Goal: Transaction & Acquisition: Purchase product/service

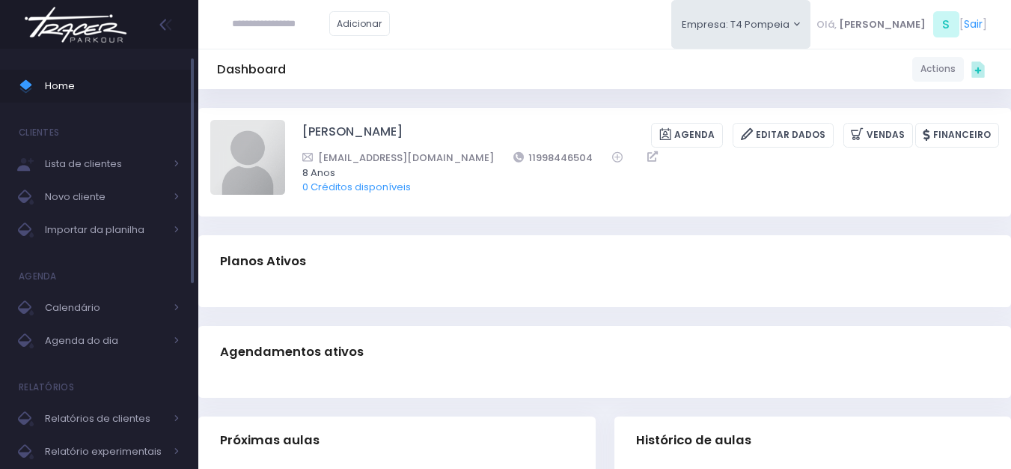
click at [89, 88] on span "Home" at bounding box center [112, 85] width 135 height 19
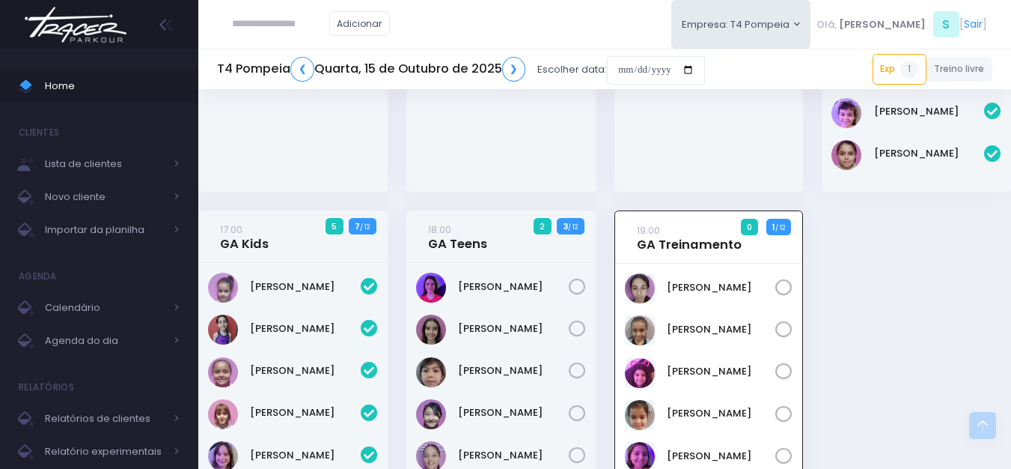
scroll to position [311, 0]
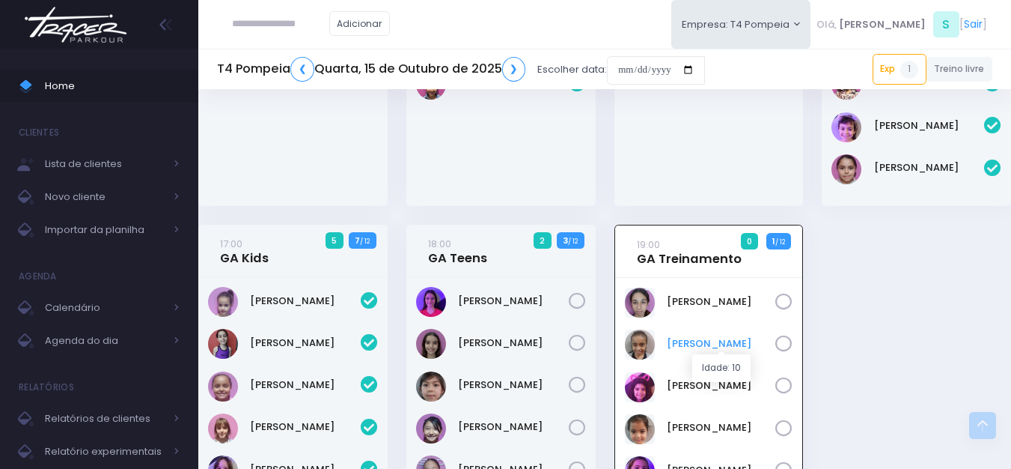
click at [706, 340] on link "Beatriz Marques" at bounding box center [721, 343] width 109 height 15
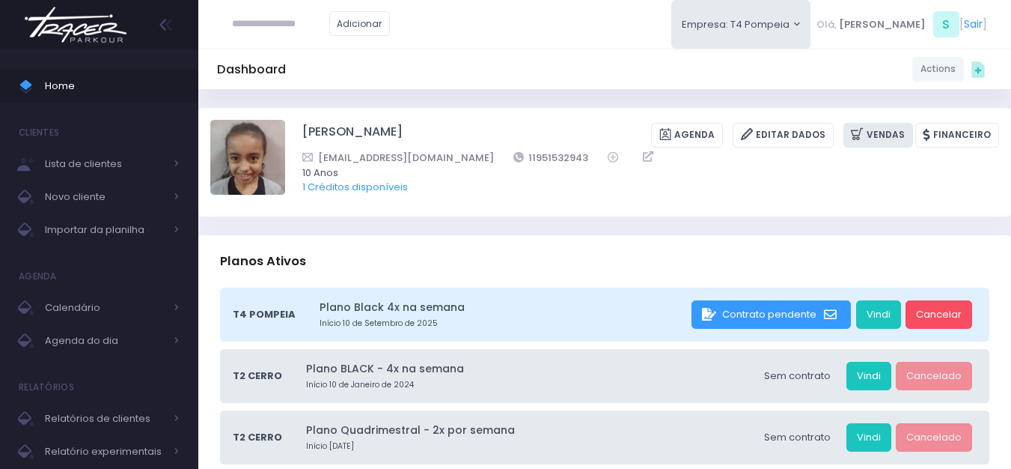
click at [881, 133] on link "Vendas" at bounding box center [879, 135] width 70 height 25
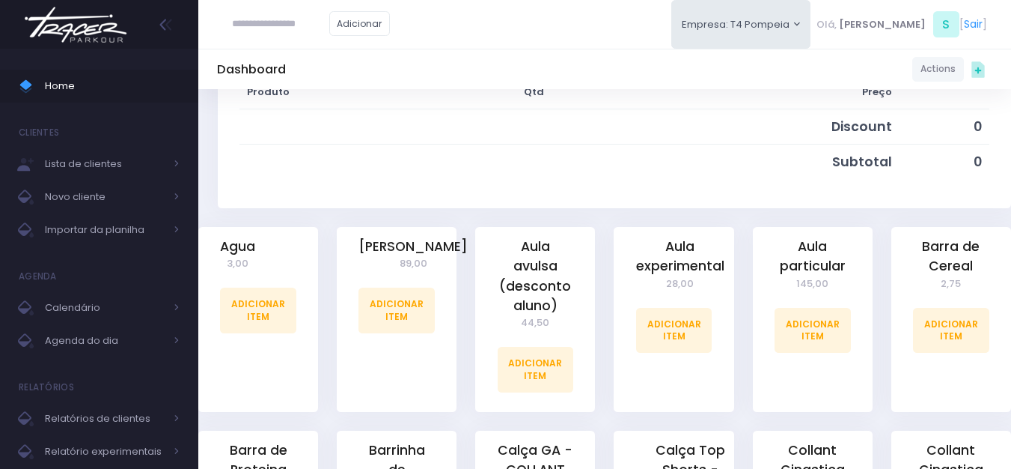
scroll to position [299, 0]
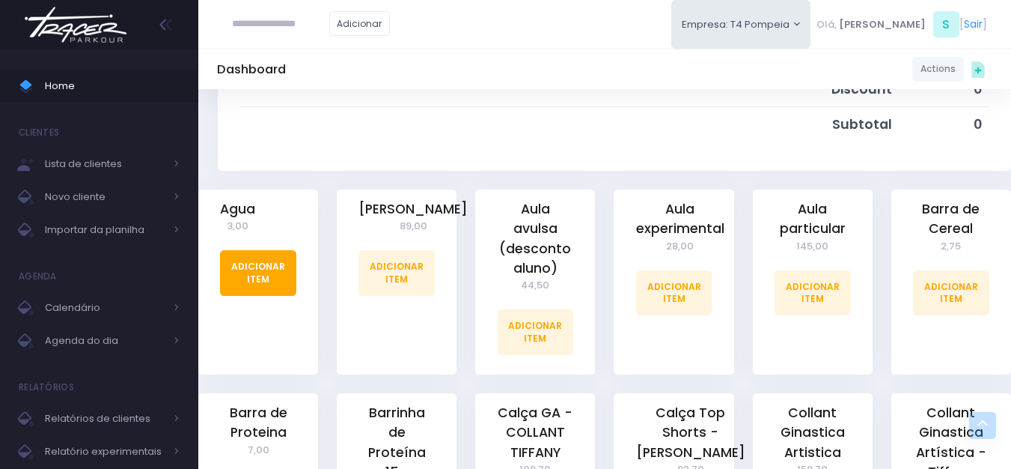
click at [259, 270] on link "Adicionar Item" at bounding box center [258, 272] width 76 height 45
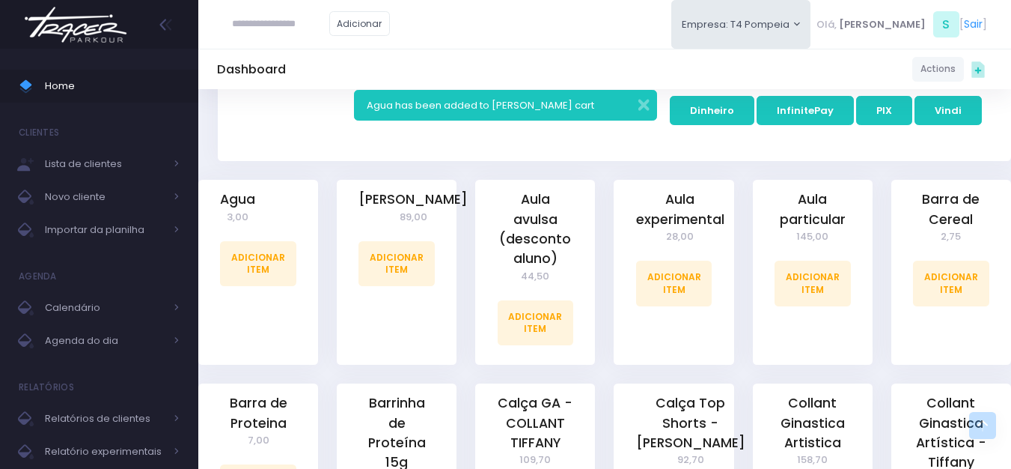
scroll to position [524, 0]
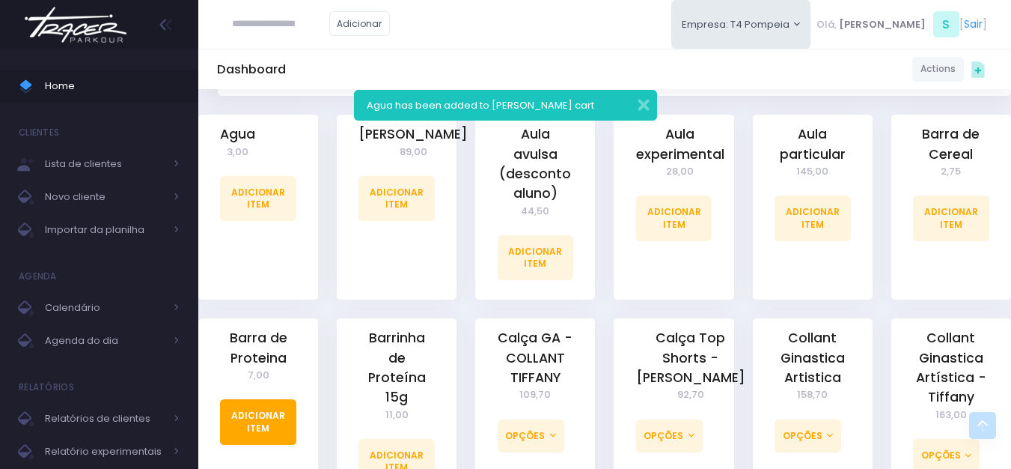
click at [259, 427] on link "Adicionar Item" at bounding box center [258, 421] width 76 height 45
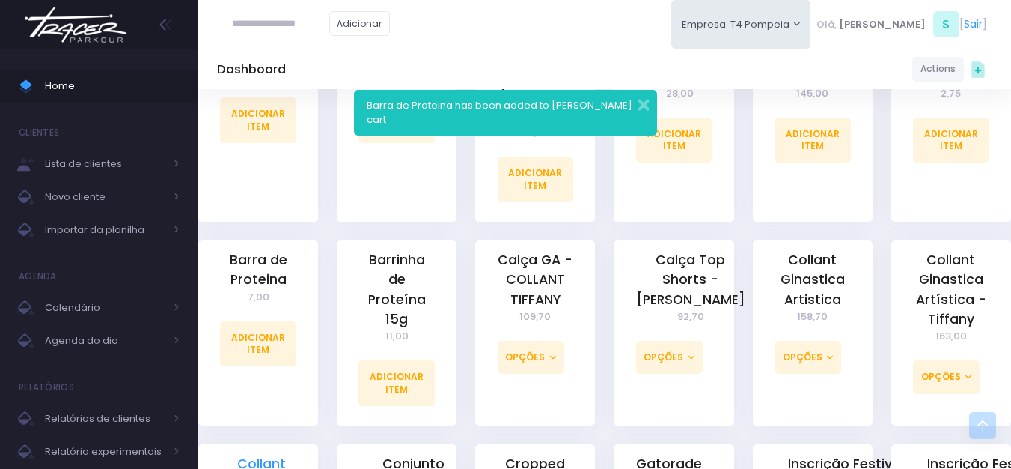
scroll to position [748, 0]
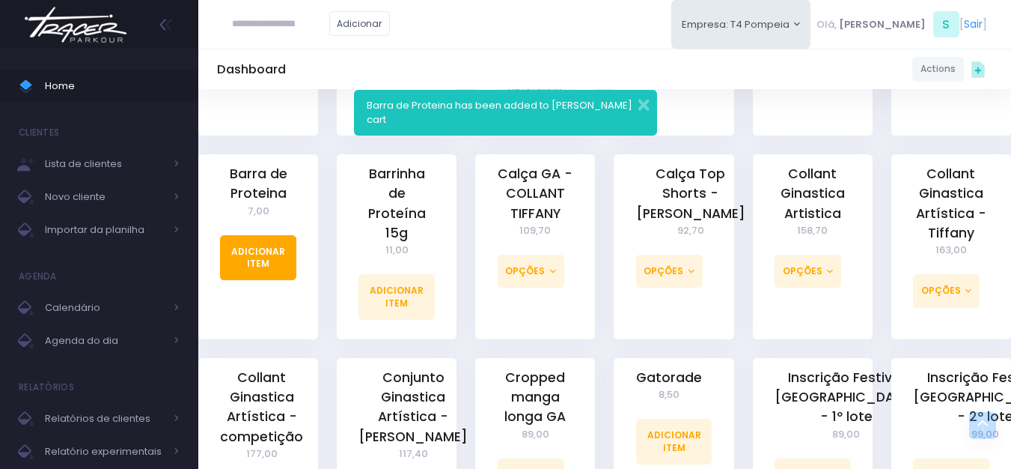
click at [254, 253] on link "Adicionar Item" at bounding box center [258, 257] width 76 height 45
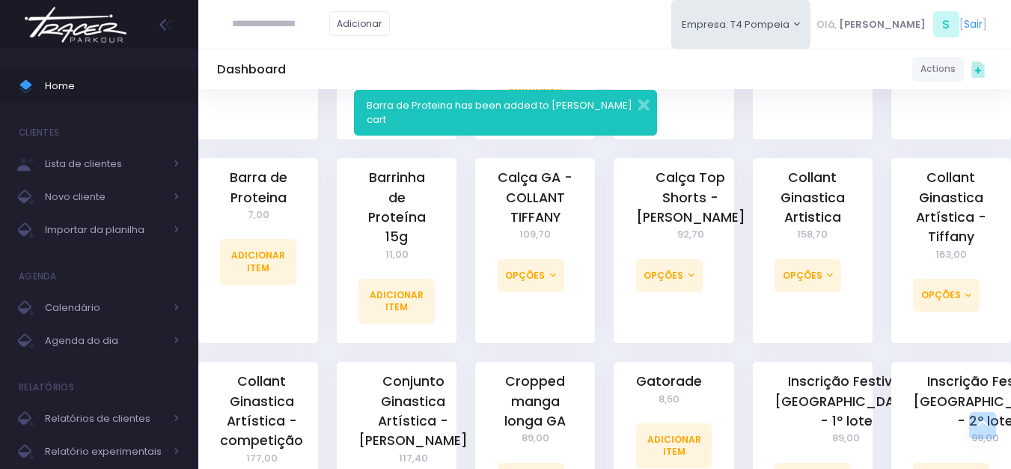
scroll to position [823, 0]
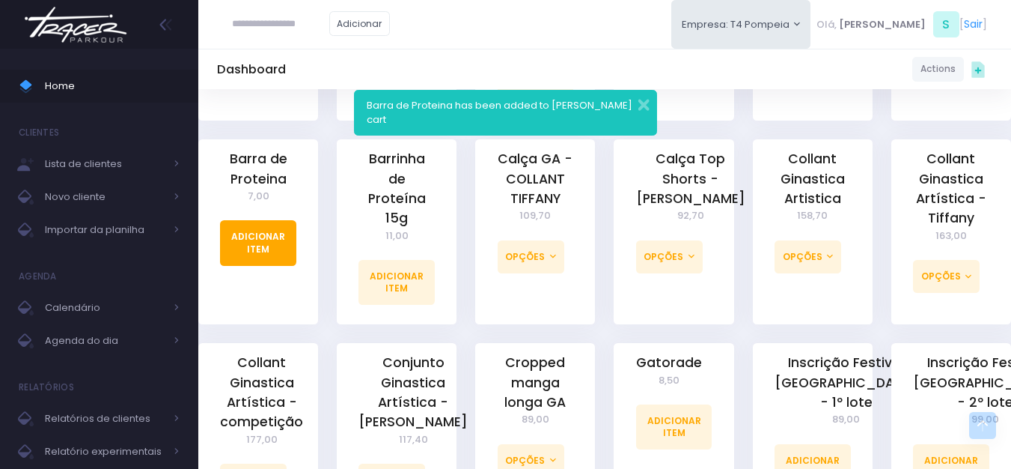
click at [251, 235] on link "Adicionar Item" at bounding box center [258, 242] width 76 height 45
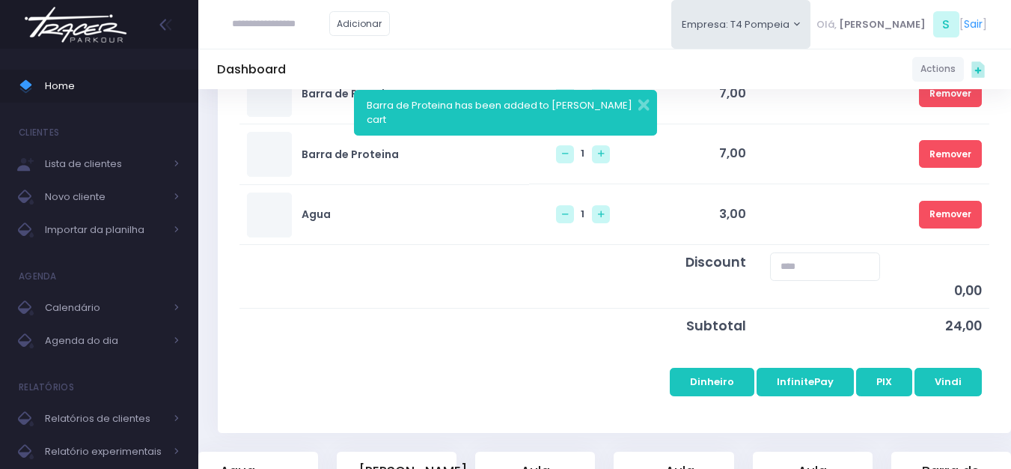
scroll to position [374, 0]
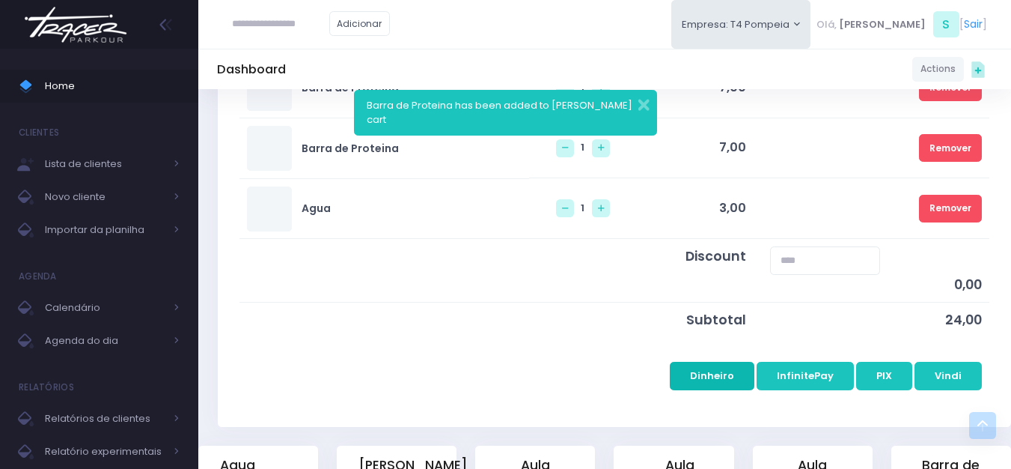
click at [716, 376] on button "Dinheiro" at bounding box center [712, 376] width 85 height 28
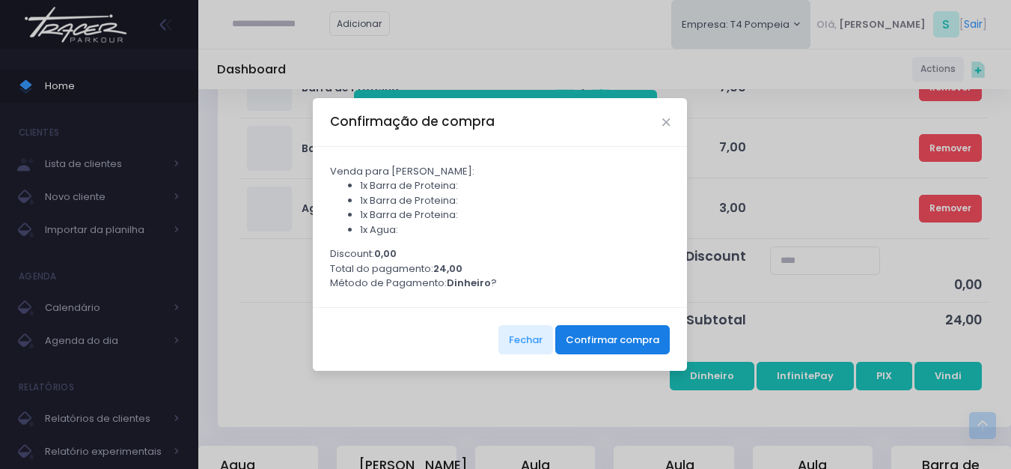
click at [633, 339] on button "Confirmar compra" at bounding box center [612, 339] width 115 height 28
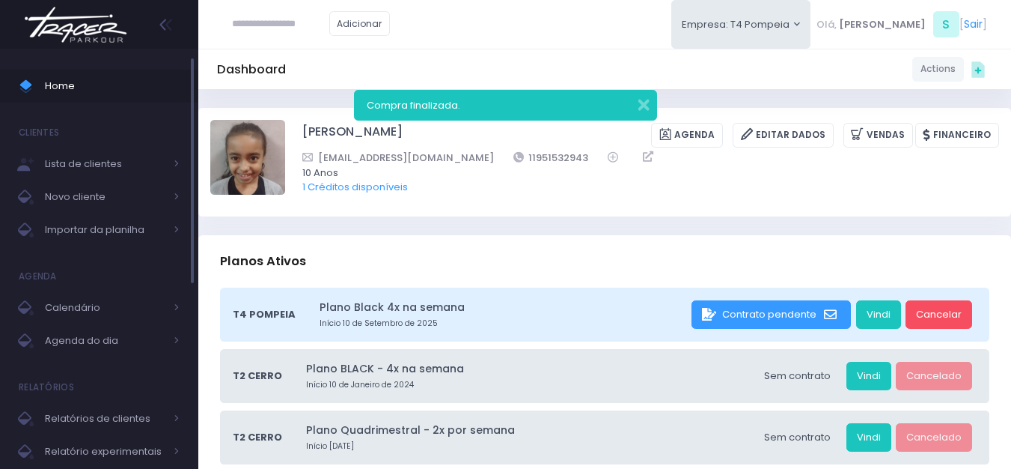
click at [69, 92] on span "Home" at bounding box center [112, 85] width 135 height 19
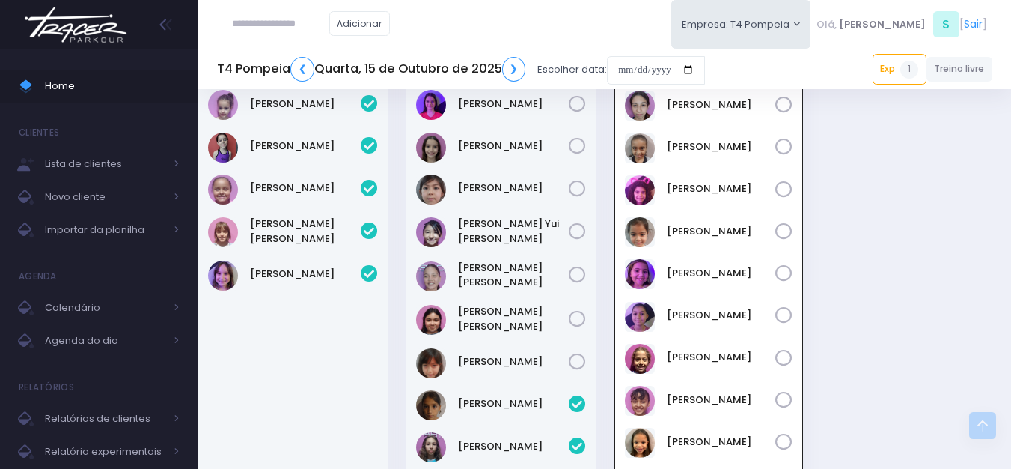
scroll to position [535, 0]
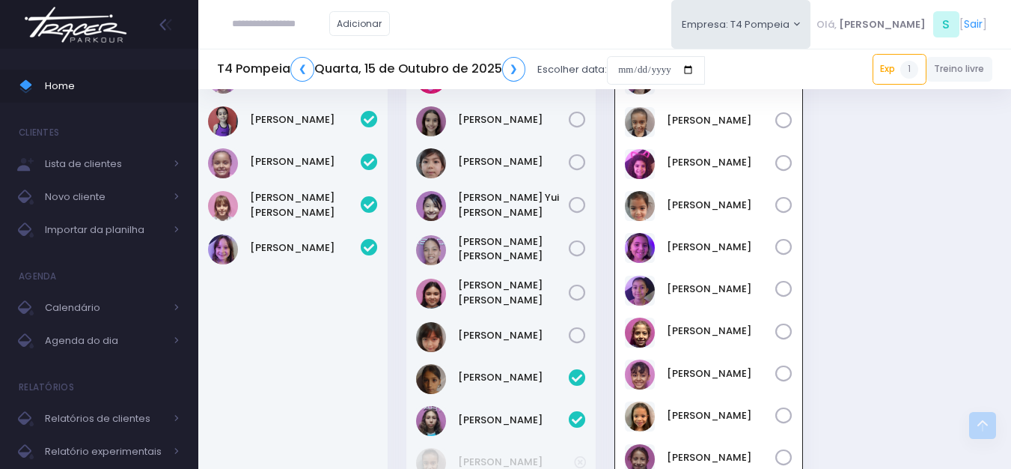
click at [896, 290] on div "08:00 Particular 0 0 / 1" at bounding box center [605, 73] width 832 height 1001
click at [638, 290] on img at bounding box center [640, 290] width 30 height 30
click at [676, 286] on link "Isadora Cascão" at bounding box center [721, 288] width 109 height 15
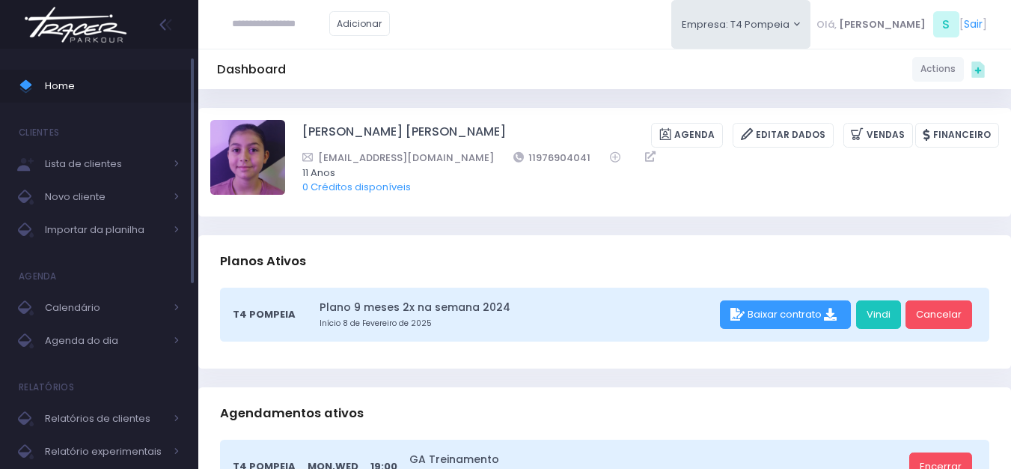
click at [89, 80] on span "Home" at bounding box center [112, 85] width 135 height 19
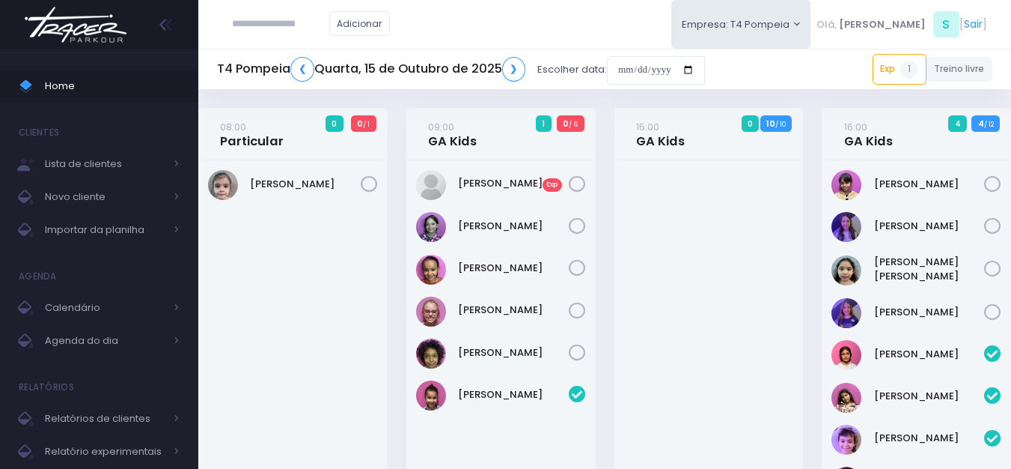
click at [290, 314] on div "Brunna Mateus" at bounding box center [292, 339] width 189 height 358
click at [768, 317] on div at bounding box center [709, 339] width 189 height 358
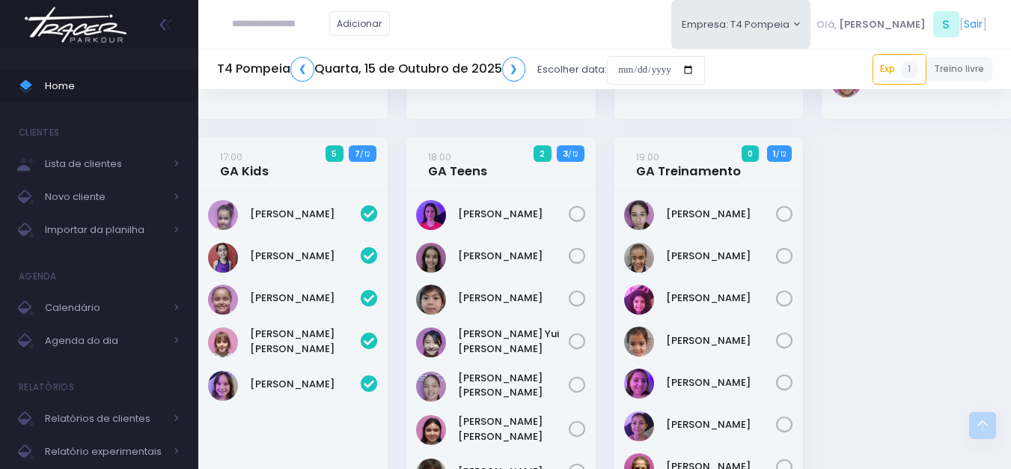
scroll to position [524, 0]
